Goal: Task Accomplishment & Management: Complete application form

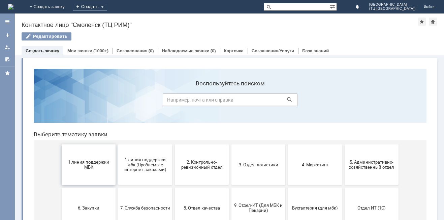
click at [91, 170] on button "1 линия поддержки МБК" at bounding box center [89, 164] width 54 height 40
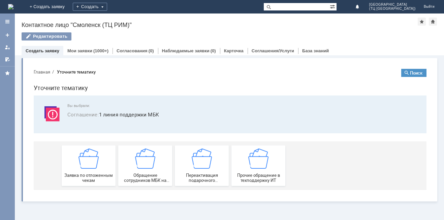
click at [91, 170] on div "Заявка по отложенным чекам" at bounding box center [89, 165] width 50 height 34
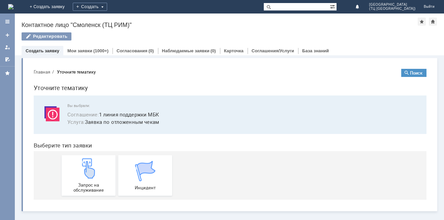
click at [91, 170] on img at bounding box center [89, 168] width 20 height 20
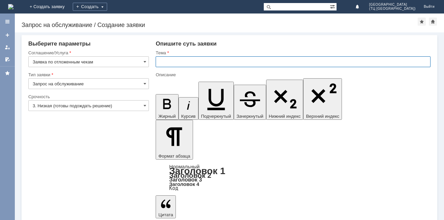
drag, startPoint x: 164, startPoint y: 60, endPoint x: 180, endPoint y: 64, distance: 16.8
click at [166, 62] on input "text" at bounding box center [293, 61] width 275 height 11
type input "удалить чек"
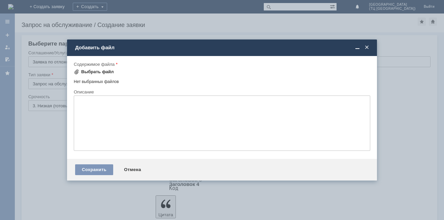
click at [102, 69] on div "Выбрать файл" at bounding box center [97, 71] width 33 height 5
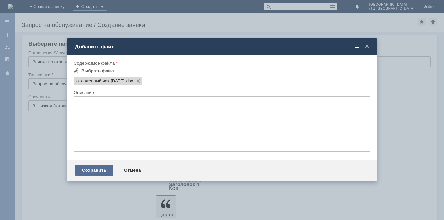
click at [94, 166] on div "Сохранить" at bounding box center [94, 170] width 38 height 11
